Goal: Entertainment & Leisure: Consume media (video, audio)

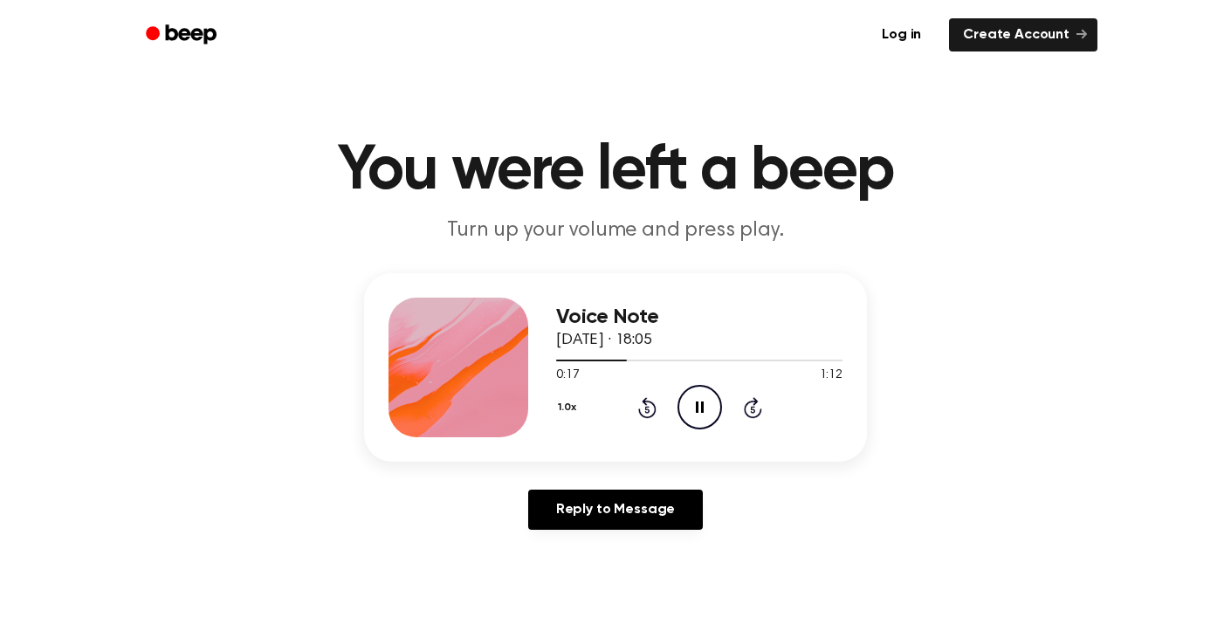
click at [705, 404] on icon "Pause Audio" at bounding box center [699, 407] width 45 height 45
click at [705, 404] on icon "Play Audio" at bounding box center [699, 407] width 45 height 45
click at [705, 404] on icon "Pause Audio" at bounding box center [699, 407] width 45 height 45
click at [705, 404] on icon "Play Audio" at bounding box center [699, 407] width 45 height 45
click at [848, 481] on div "Voice Note [DATE] · 18:05 0:23 1:12 Your browser does not support the [object O…" at bounding box center [615, 408] width 1189 height 271
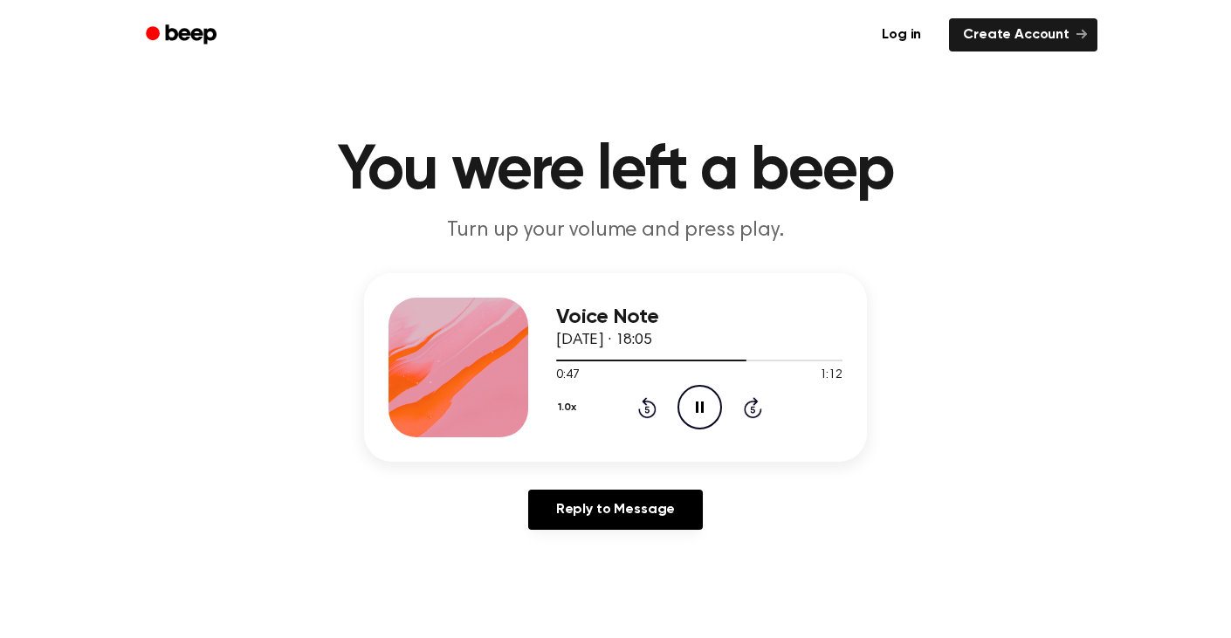
click at [690, 414] on icon "Pause Audio" at bounding box center [699, 407] width 45 height 45
click at [690, 414] on icon "Play Audio" at bounding box center [699, 407] width 45 height 45
click at [965, 368] on div "Voice Note 7 September 2025 · 18:05 0:48 1:12 Your browser does not support the…" at bounding box center [615, 408] width 1189 height 271
click at [713, 409] on icon "Pause Audio" at bounding box center [699, 407] width 45 height 45
click at [698, 414] on icon "Play Audio" at bounding box center [699, 407] width 45 height 45
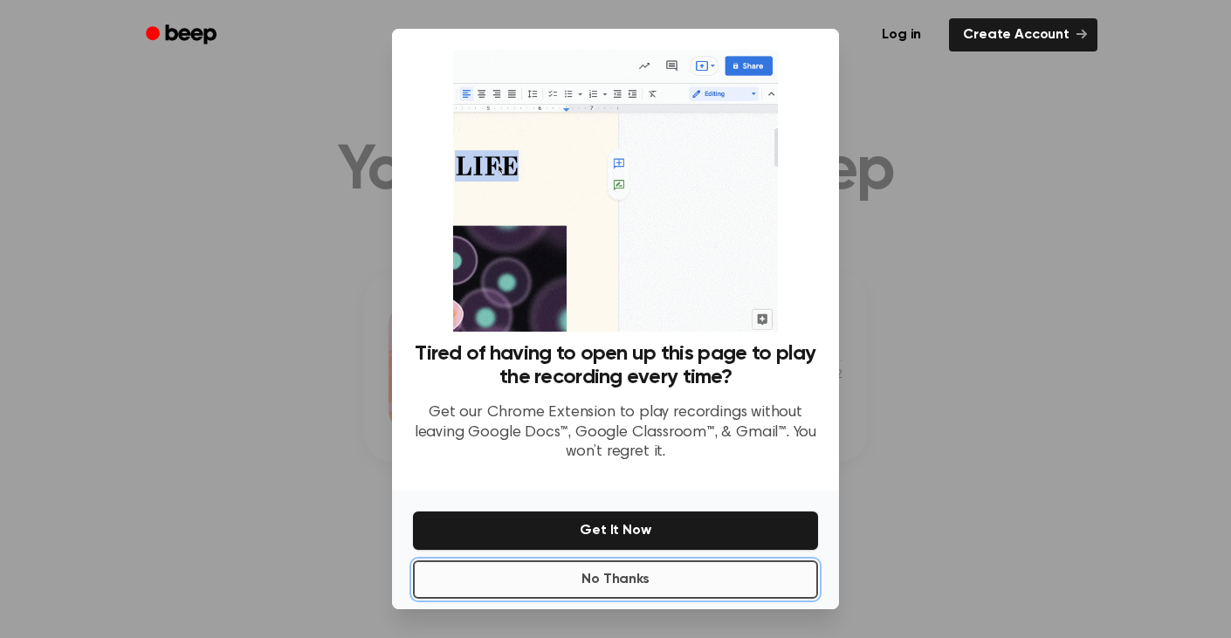
click at [642, 587] on button "No Thanks" at bounding box center [615, 579] width 405 height 38
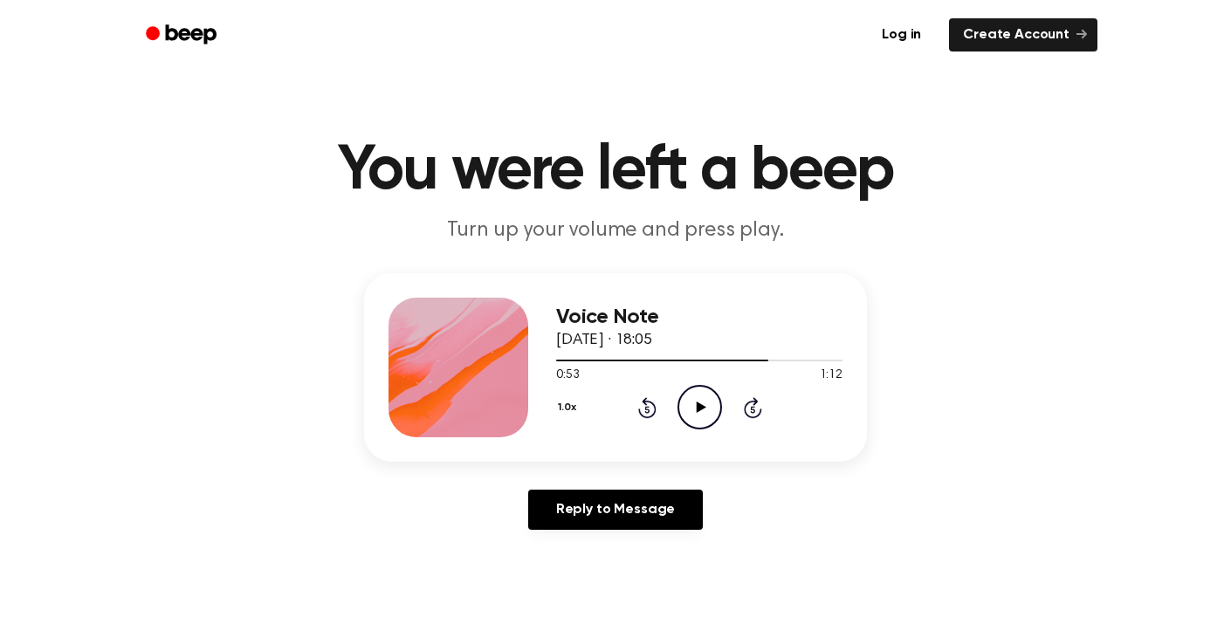
click at [680, 411] on icon "Play Audio" at bounding box center [699, 407] width 45 height 45
click at [692, 410] on icon "Pause Audio" at bounding box center [699, 407] width 45 height 45
click at [697, 402] on icon "Play Audio" at bounding box center [699, 407] width 45 height 45
click at [697, 402] on icon "Pause Audio" at bounding box center [699, 407] width 45 height 45
click at [696, 403] on icon at bounding box center [701, 407] width 10 height 11
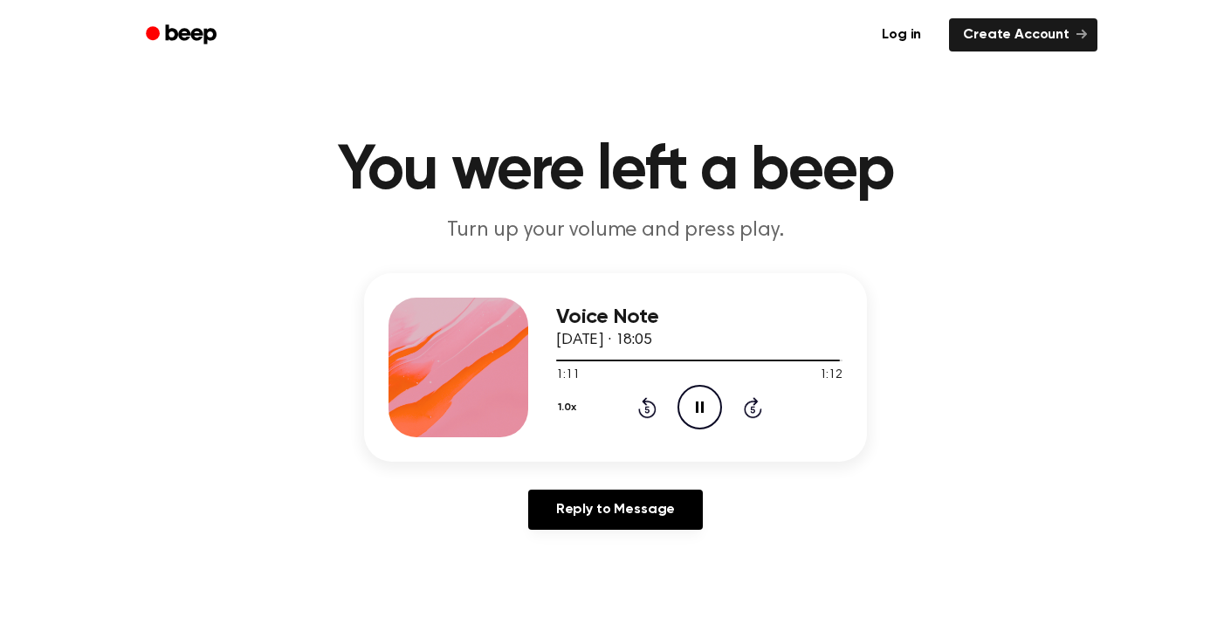
click at [694, 405] on icon "Pause Audio" at bounding box center [699, 407] width 45 height 45
click at [1030, 417] on div "Voice Note 7 September 2025 · 18:14 0:00 1:57 Your browser does not support the…" at bounding box center [615, 408] width 1189 height 271
click at [714, 416] on icon "Play Audio" at bounding box center [699, 407] width 45 height 45
click at [665, 388] on div "1.0x Rewind 5 seconds Pause Audio Skip 5 seconds" at bounding box center [699, 407] width 286 height 45
click at [661, 401] on div "1.0x Rewind 5 seconds Pause Audio Skip 5 seconds" at bounding box center [699, 407] width 286 height 45
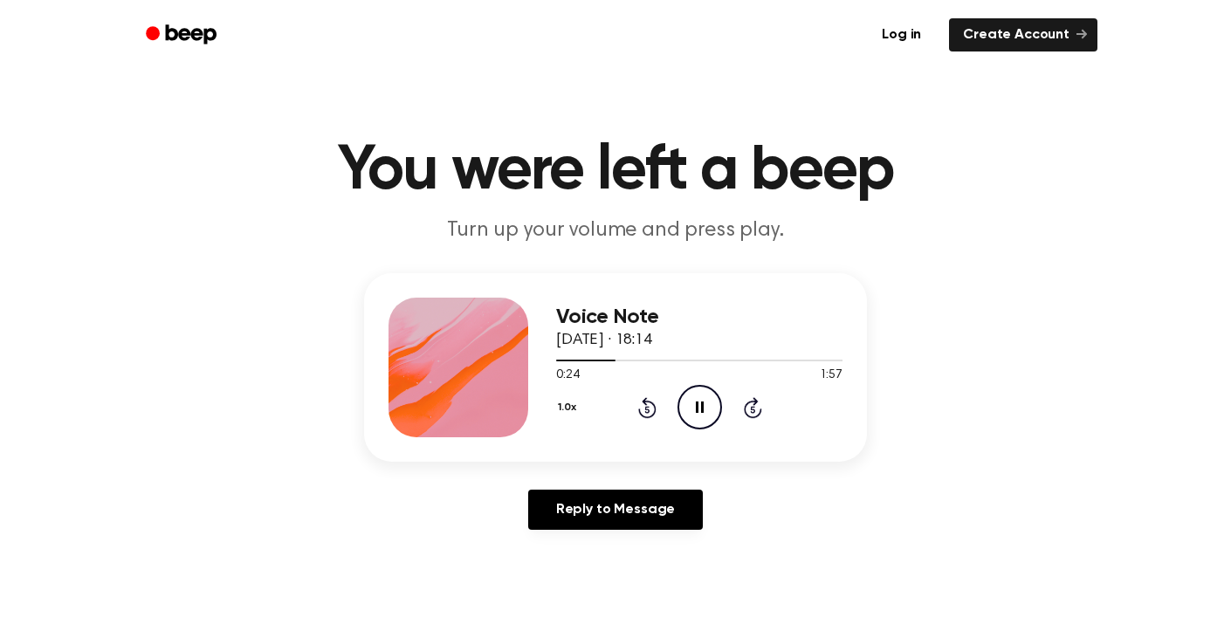
click at [644, 407] on icon "Rewind 5 seconds" at bounding box center [646, 407] width 19 height 23
click at [839, 444] on div "Voice Note 7 September 2025 · 18:14 0:46 1:57 Your browser does not support the…" at bounding box center [615, 367] width 503 height 189
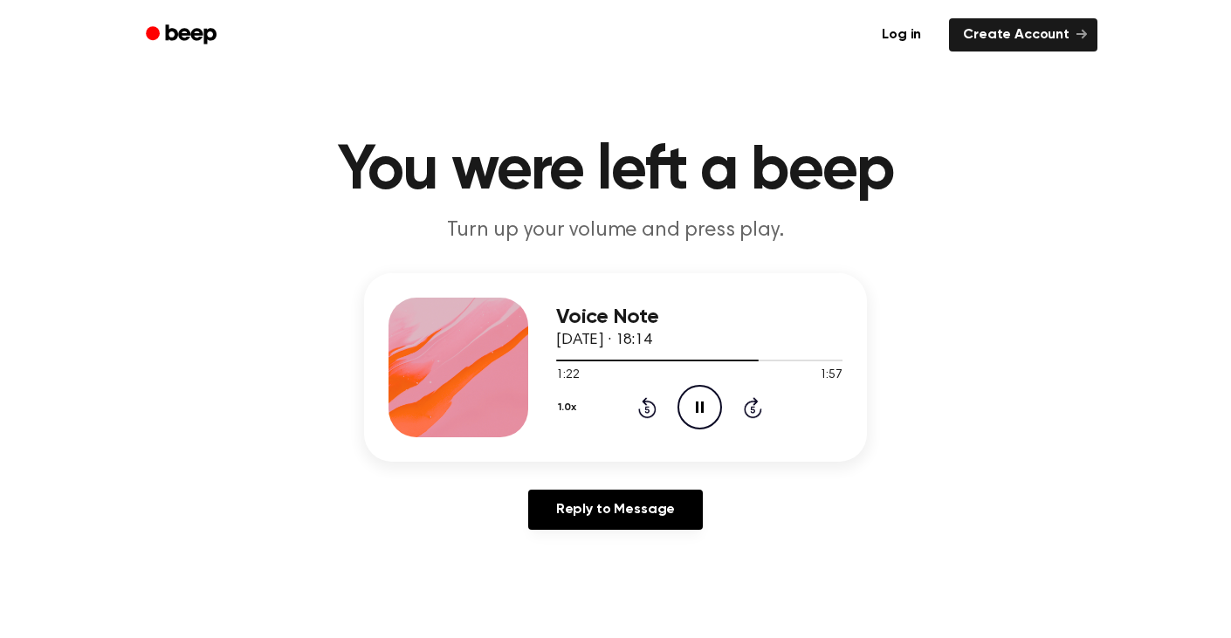
click at [911, 367] on div "Voice Note 7 September 2025 · 18:14 1:22 1:57 Your browser does not support the…" at bounding box center [615, 408] width 1189 height 271
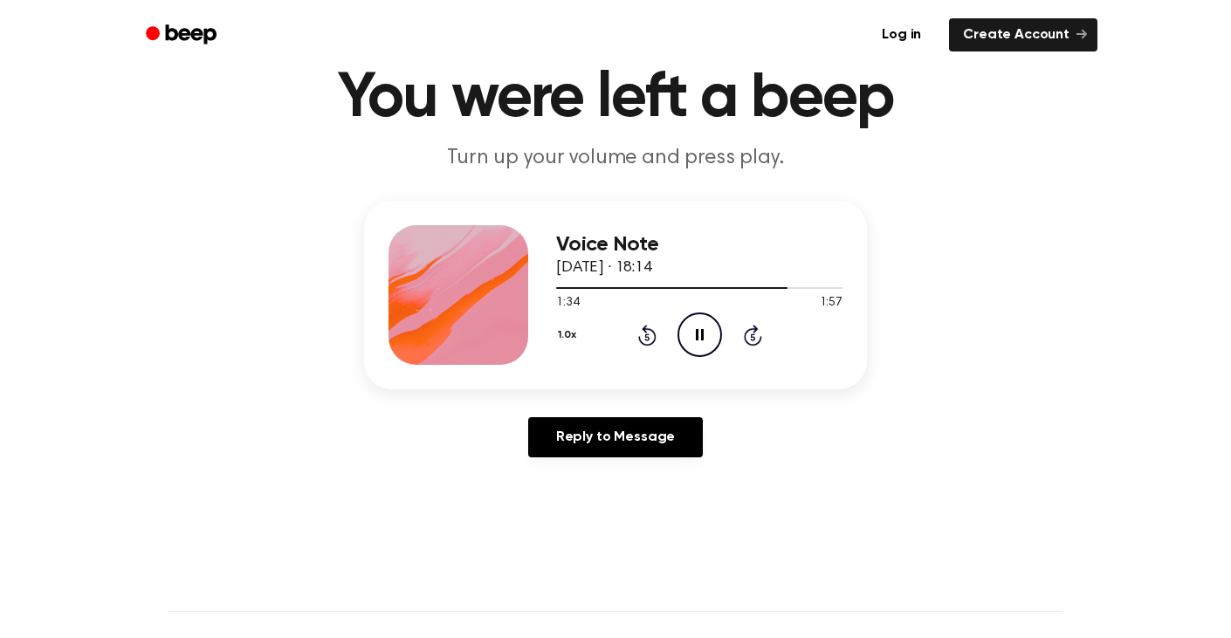
scroll to position [130, 0]
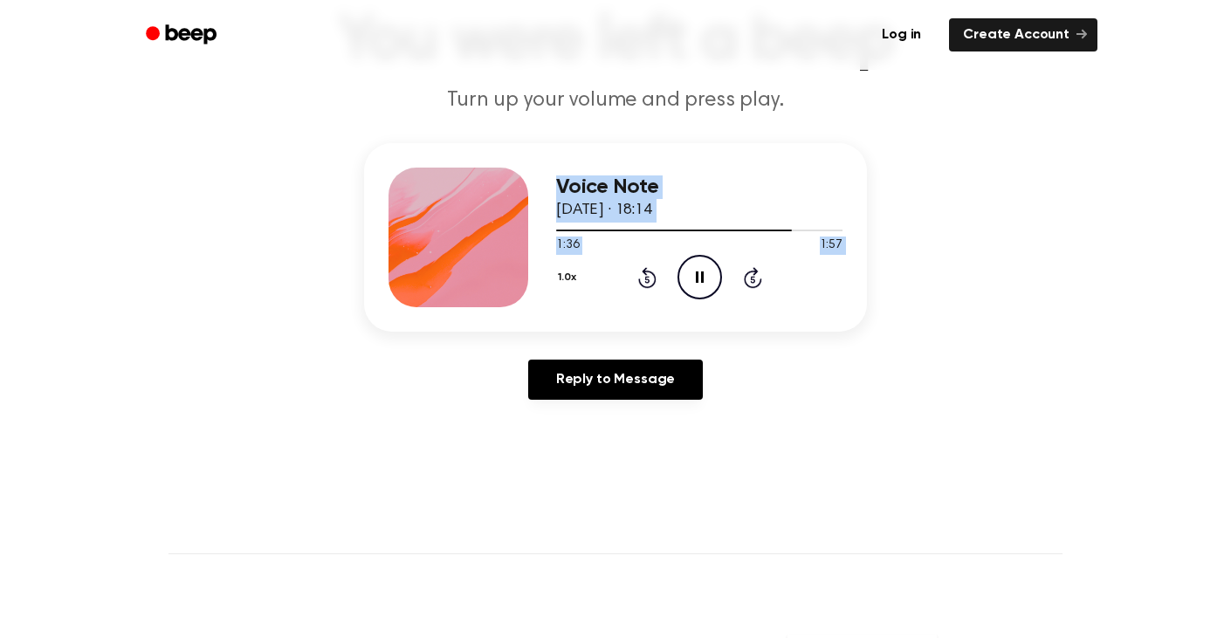
drag, startPoint x: 490, startPoint y: 294, endPoint x: 624, endPoint y: 294, distance: 134.4
click at [625, 294] on div "Voice Note 7 September 2025 · 18:14 1:36 1:57 Your browser does not support the…" at bounding box center [615, 237] width 503 height 189
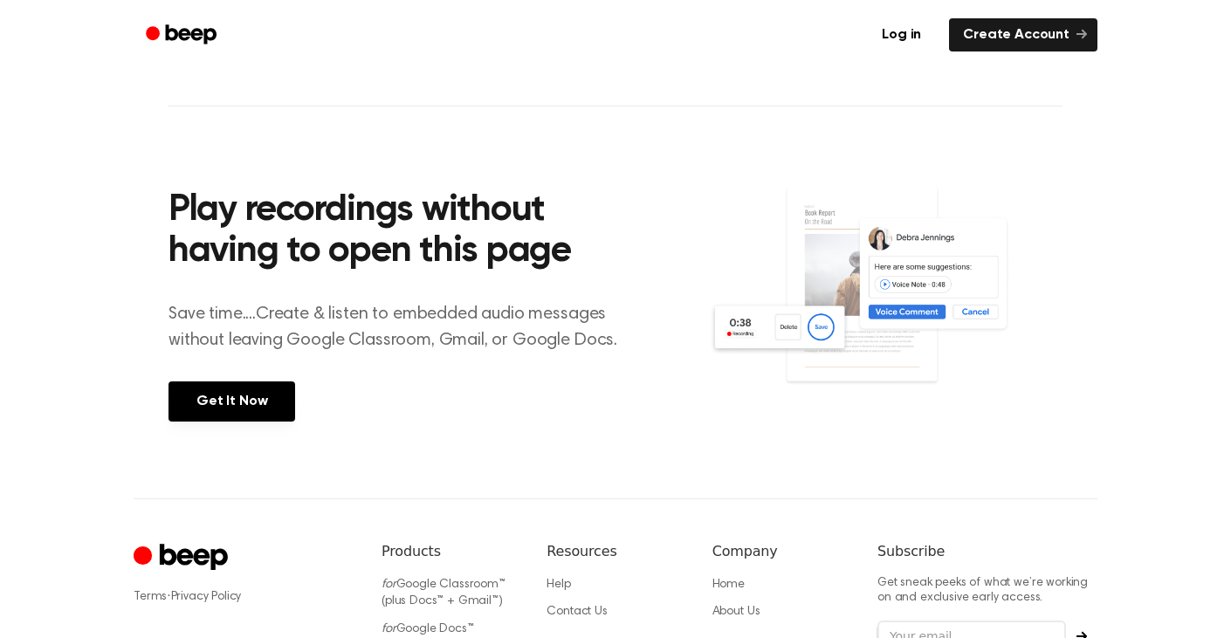
scroll to position [0, 0]
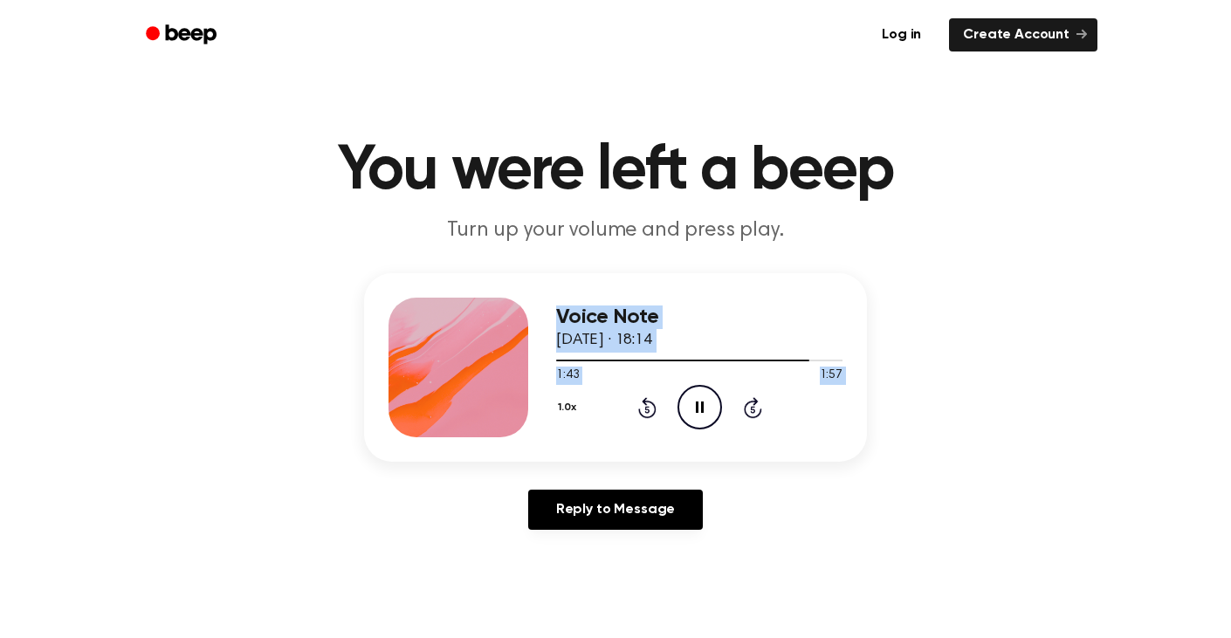
click at [662, 325] on h3 "Voice Note" at bounding box center [699, 318] width 286 height 24
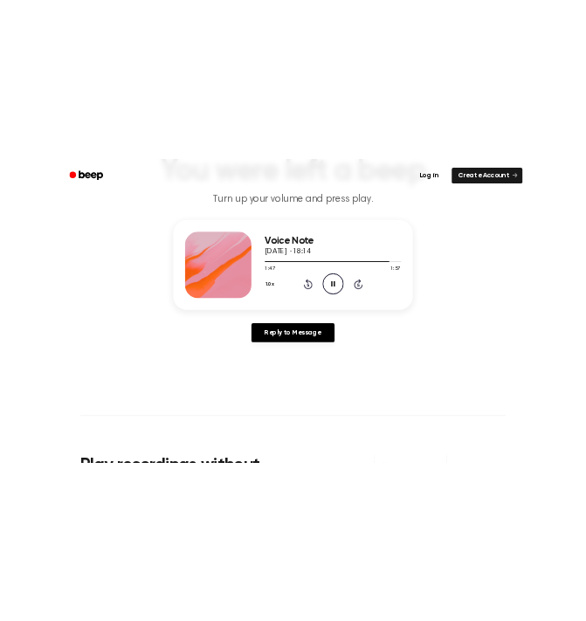
scroll to position [143, 0]
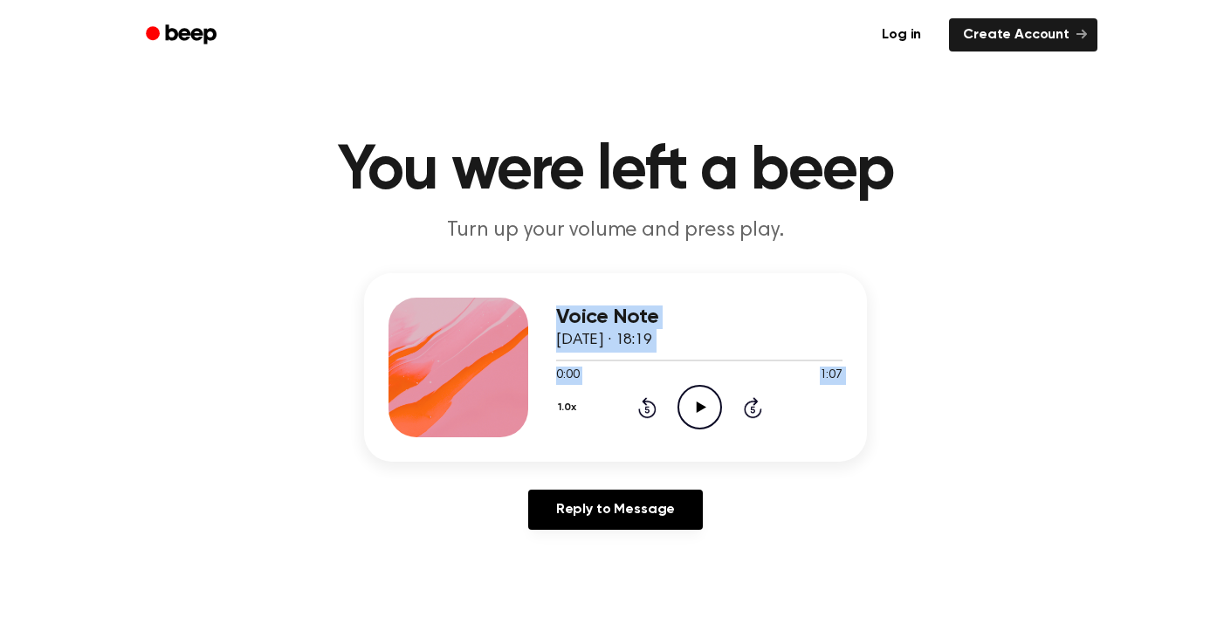
drag, startPoint x: 484, startPoint y: 405, endPoint x: 549, endPoint y: 404, distance: 64.6
click at [549, 404] on div "Voice Note [DATE] · 18:19 0:00 1:07 Your browser does not support the [object O…" at bounding box center [615, 367] width 503 height 189
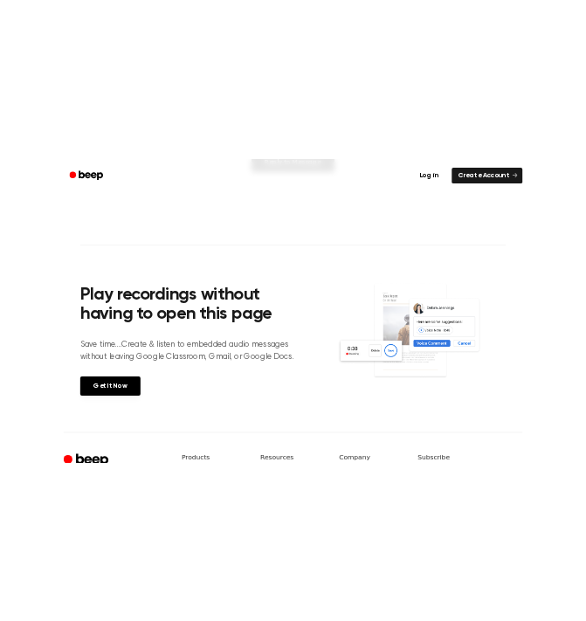
scroll to position [499, 0]
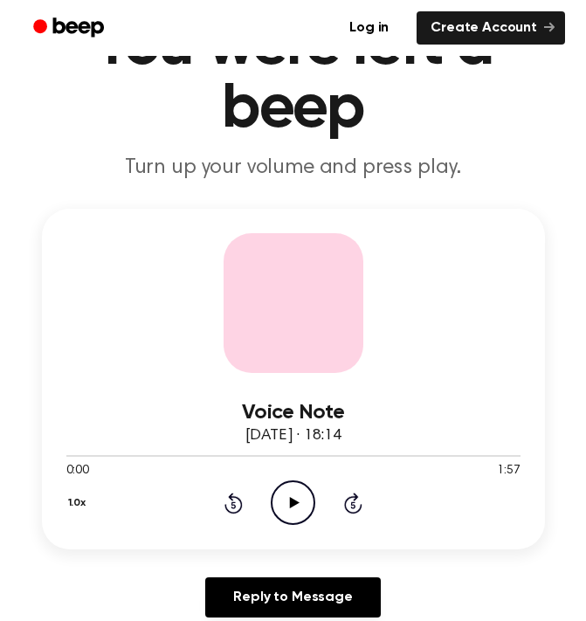
scroll to position [113, 0]
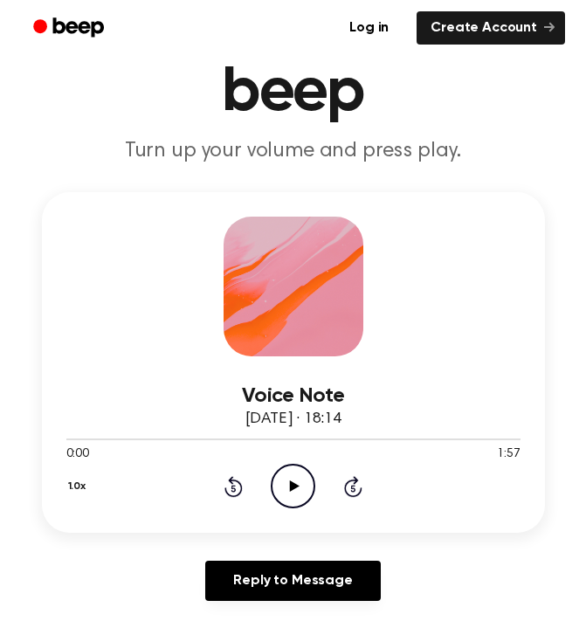
click at [308, 484] on icon "Play Audio" at bounding box center [293, 486] width 45 height 45
click at [348, 473] on div "1.0x Rewind 5 seconds Pause Audio Skip 5 seconds" at bounding box center [293, 486] width 454 height 45
click at [351, 483] on icon "Skip 5 seconds" at bounding box center [352, 486] width 19 height 23
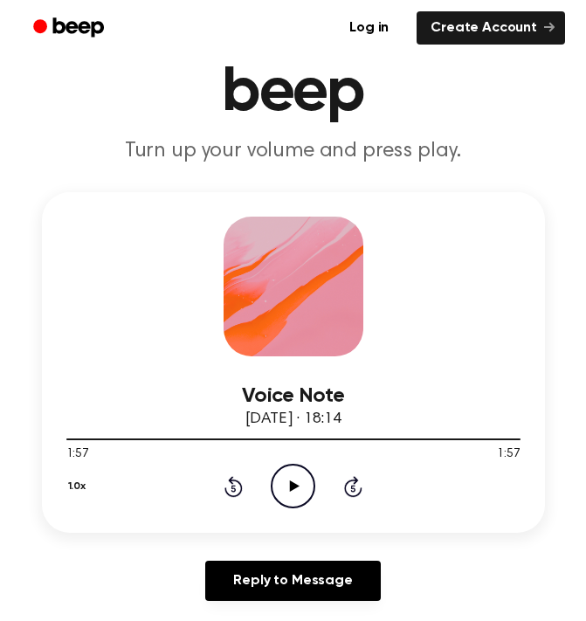
click at [304, 493] on icon "Play Audio" at bounding box center [293, 486] width 45 height 45
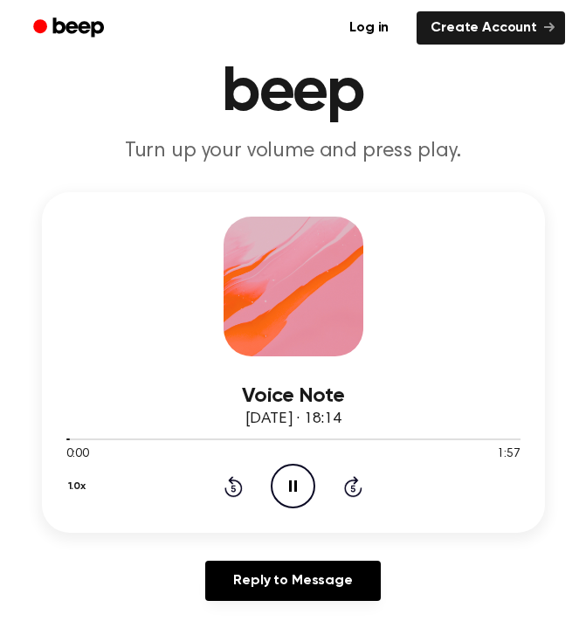
click at [294, 501] on icon "Pause Audio" at bounding box center [293, 486] width 45 height 45
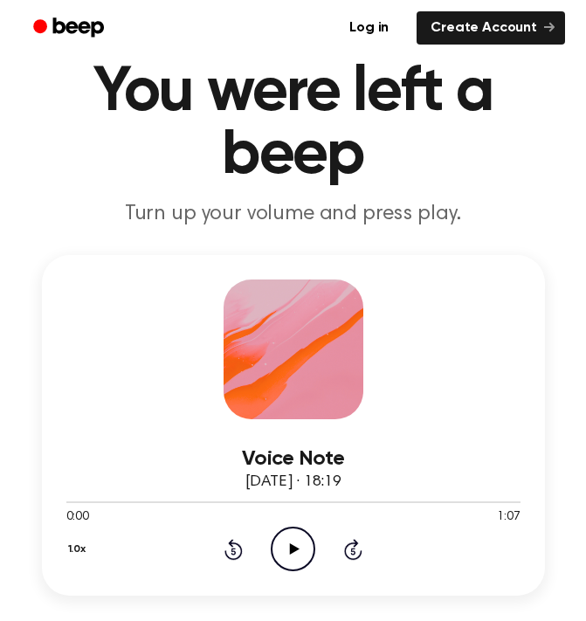
scroll to position [53, 0]
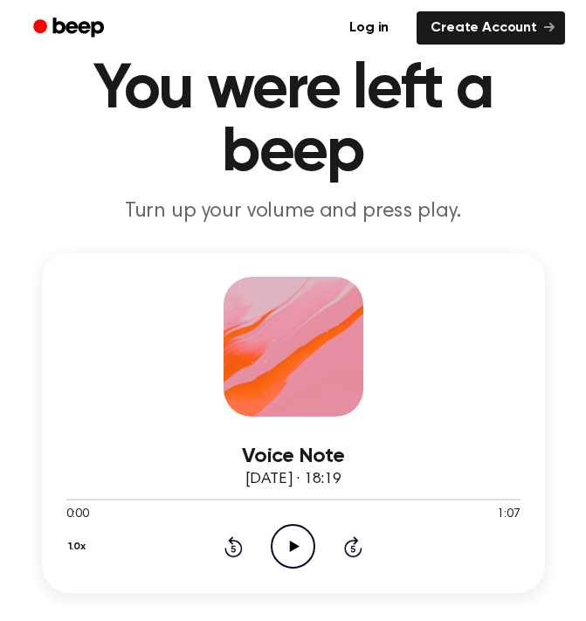
click at [290, 547] on icon at bounding box center [295, 545] width 10 height 11
click at [290, 547] on icon at bounding box center [293, 545] width 8 height 11
click at [304, 532] on icon "Play Audio" at bounding box center [293, 546] width 45 height 45
click at [354, 552] on icon "Skip 5 seconds" at bounding box center [352, 546] width 19 height 23
click at [224, 532] on div "1.0x Rewind 5 seconds Pause Audio Skip 5 seconds" at bounding box center [293, 546] width 454 height 45
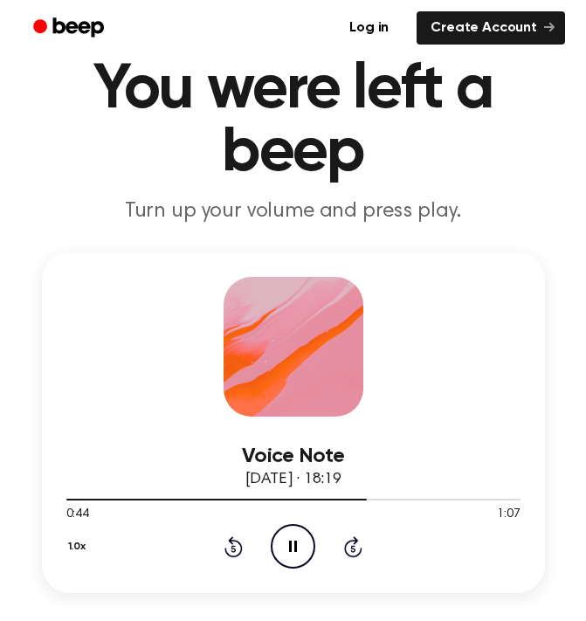
click at [230, 540] on icon at bounding box center [233, 546] width 18 height 21
click at [292, 549] on icon "Pause Audio" at bounding box center [293, 546] width 45 height 45
click at [278, 556] on icon "Play Audio" at bounding box center [293, 546] width 45 height 45
click at [292, 539] on icon "Pause Audio" at bounding box center [293, 546] width 45 height 45
